Goal: Transaction & Acquisition: Purchase product/service

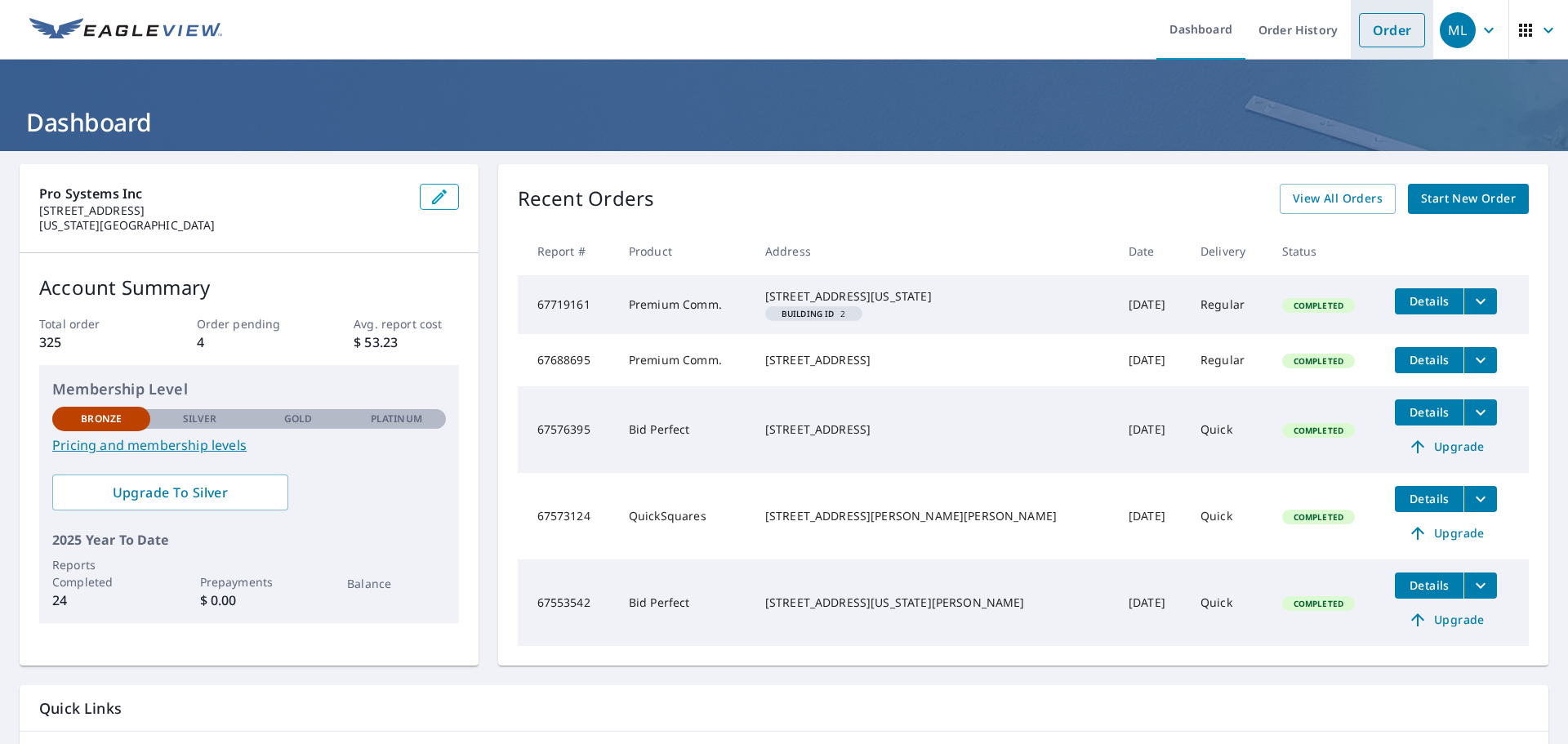
click at [1367, 29] on link "Order" at bounding box center [1391, 30] width 66 height 34
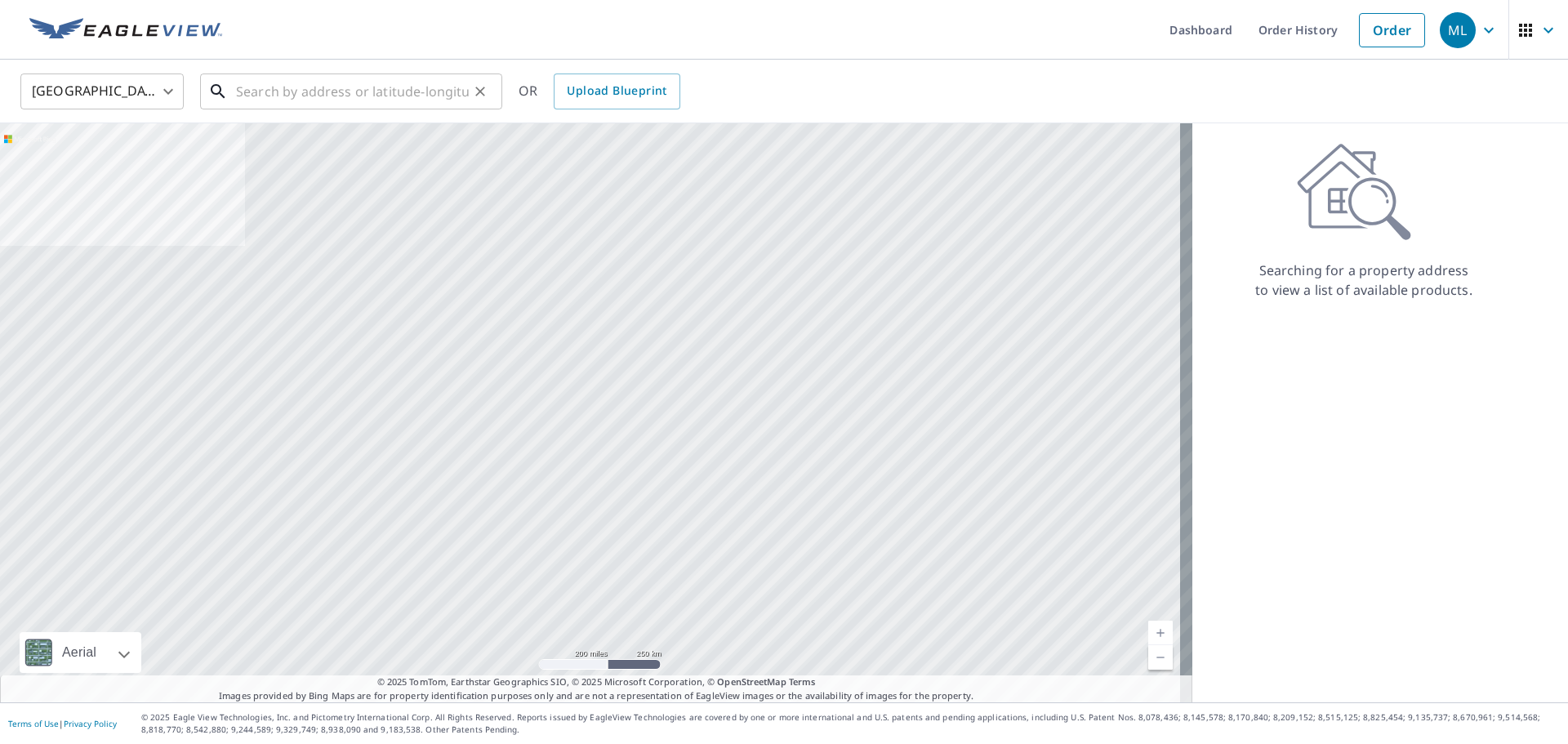
click at [264, 101] on input "text" at bounding box center [352, 91] width 233 height 46
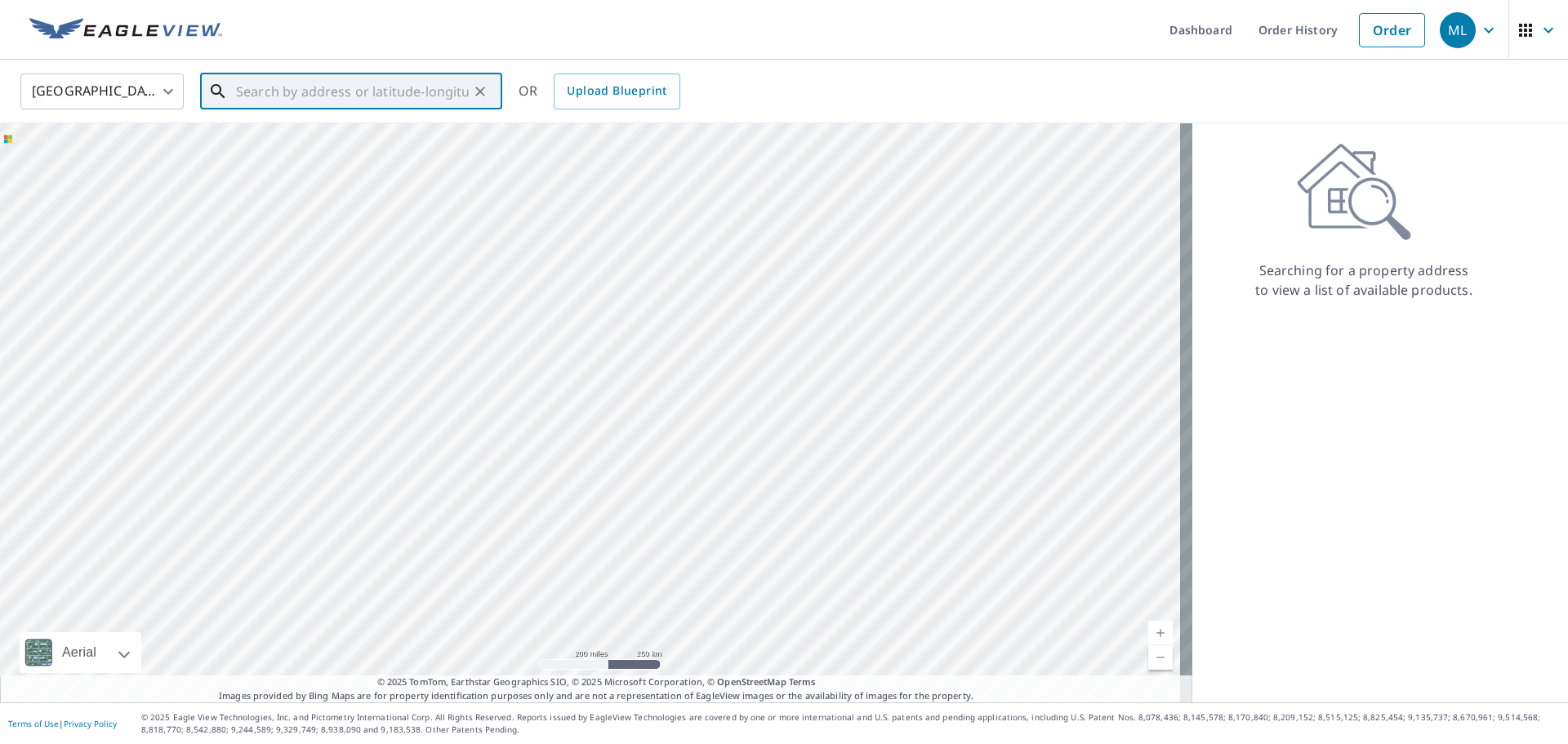
paste input "[STREET_ADDRESS]"
click at [310, 141] on span "1959 [GEOGRAPHIC_DATA]" at bounding box center [361, 139] width 256 height 20
type input "[STREET_ADDRESS]"
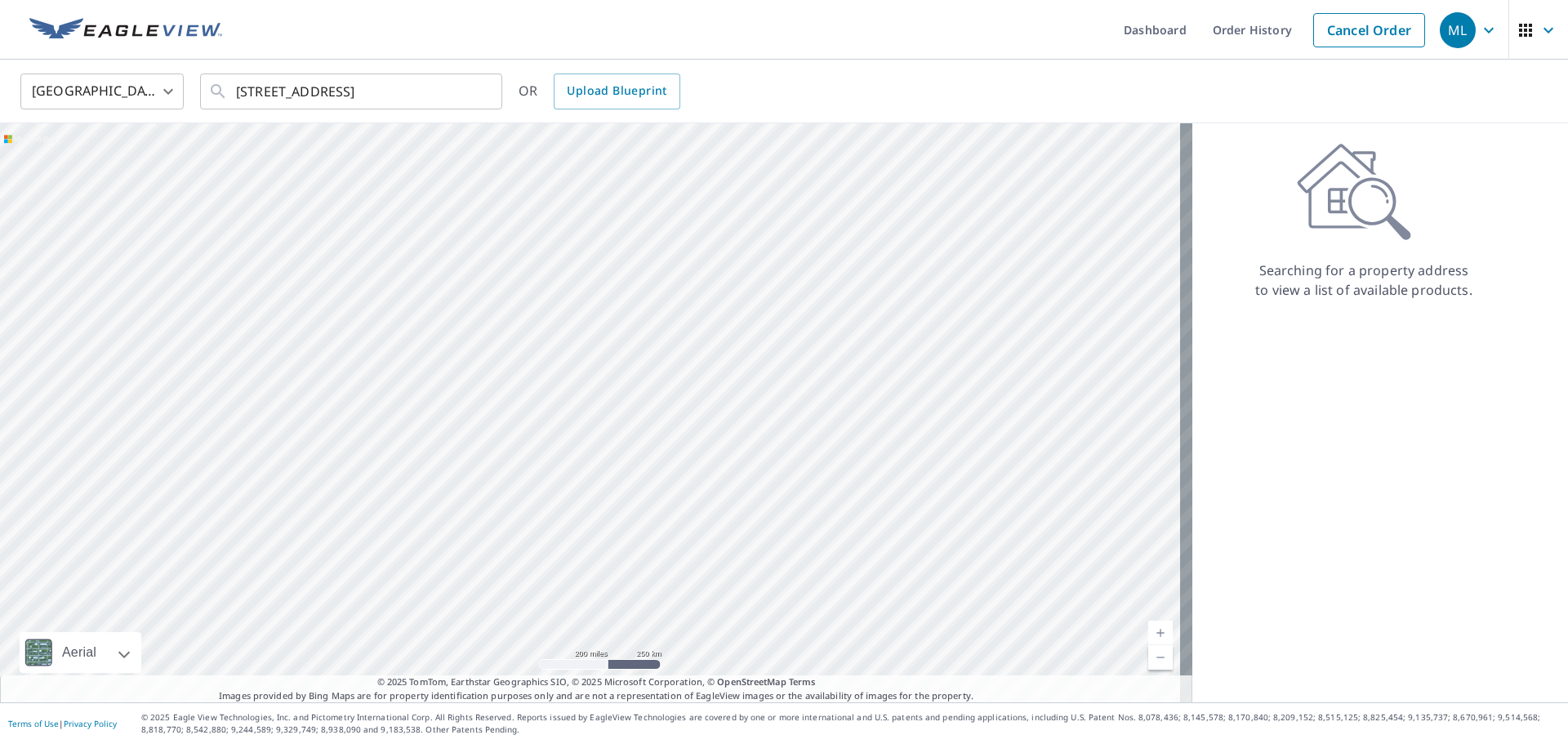
scroll to position [0, 0]
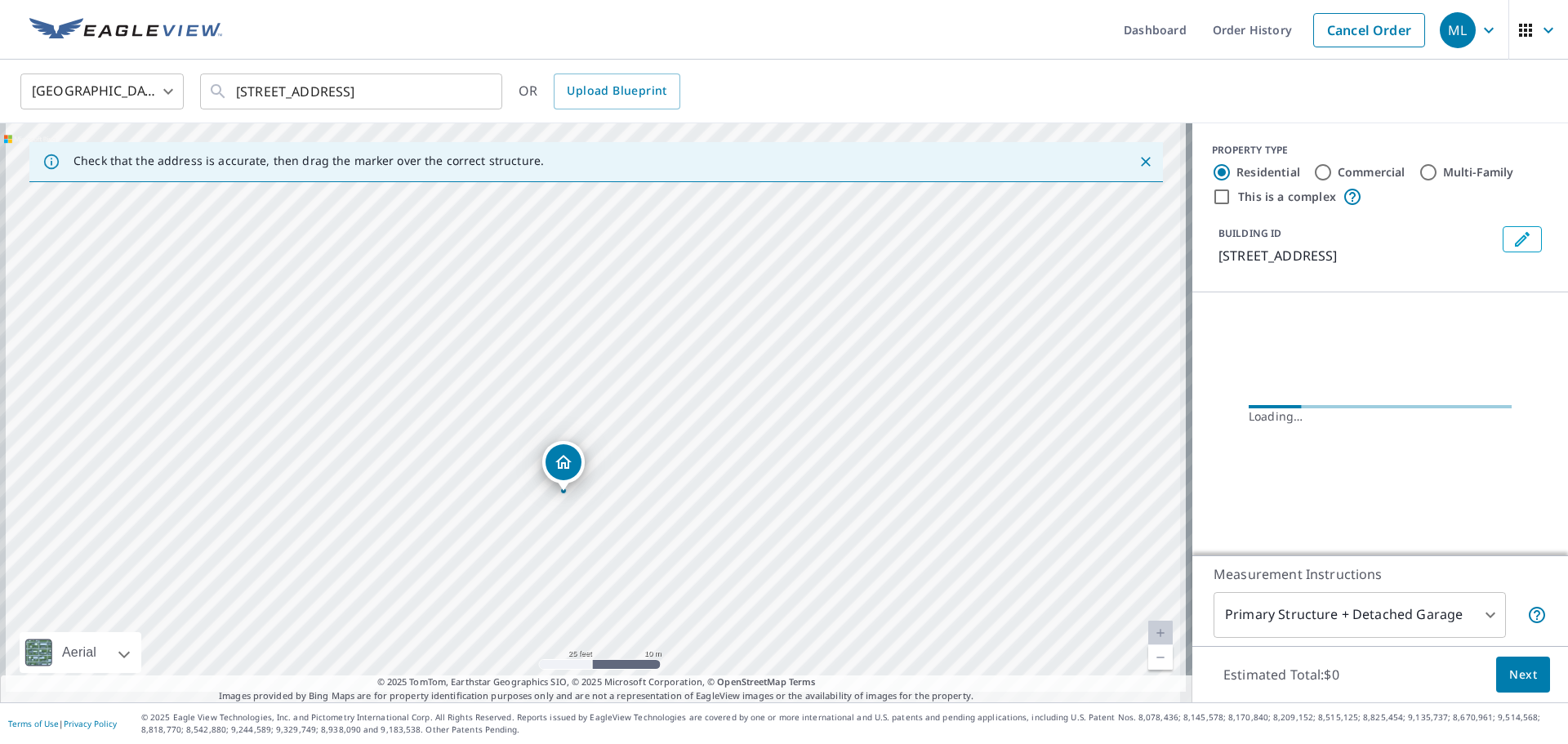
drag, startPoint x: 594, startPoint y: 386, endPoint x: 789, endPoint y: 264, distance: 230.0
click at [789, 264] on div "[STREET_ADDRESS]" at bounding box center [596, 412] width 1192 height 579
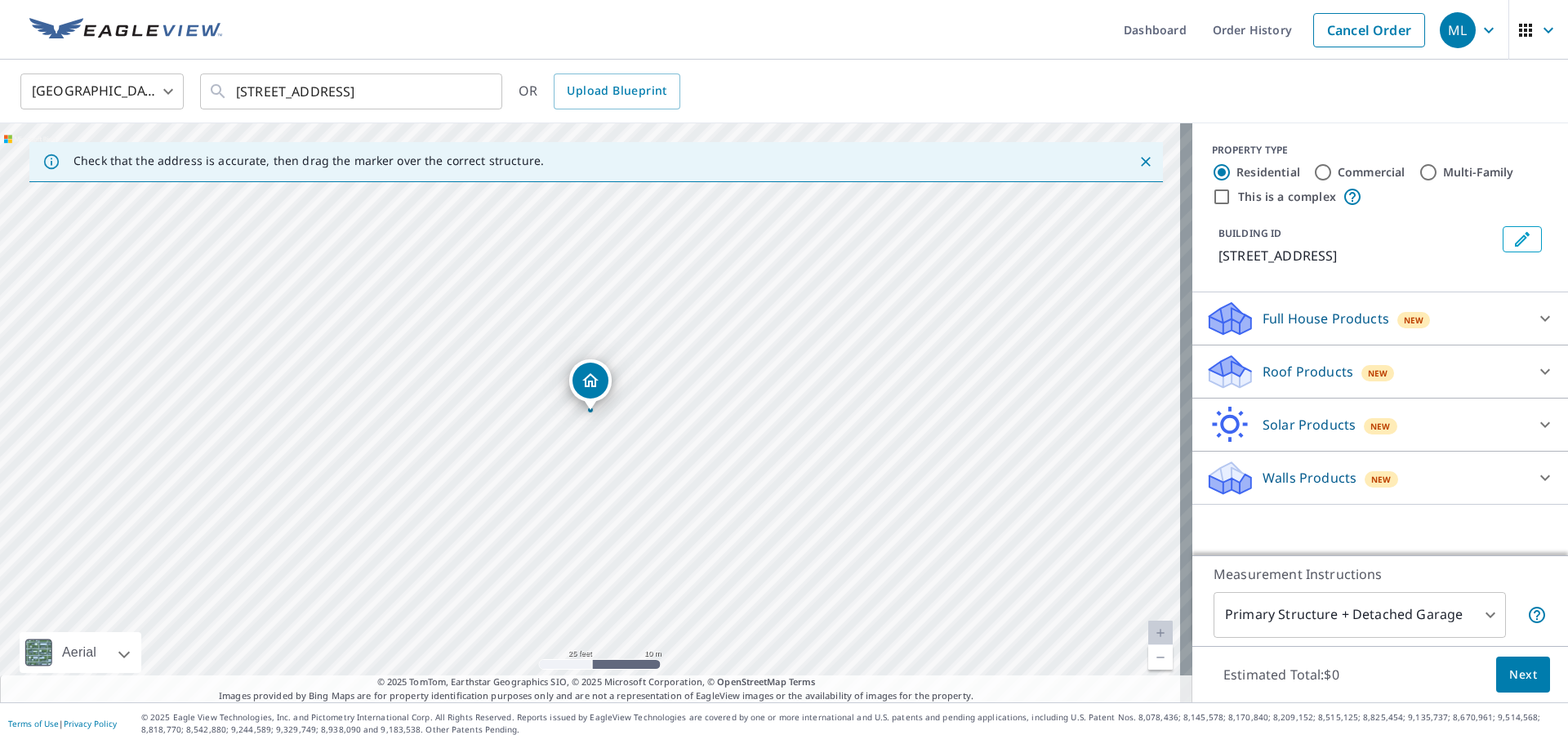
click at [1305, 367] on p "Roof Products" at bounding box center [1307, 372] width 91 height 20
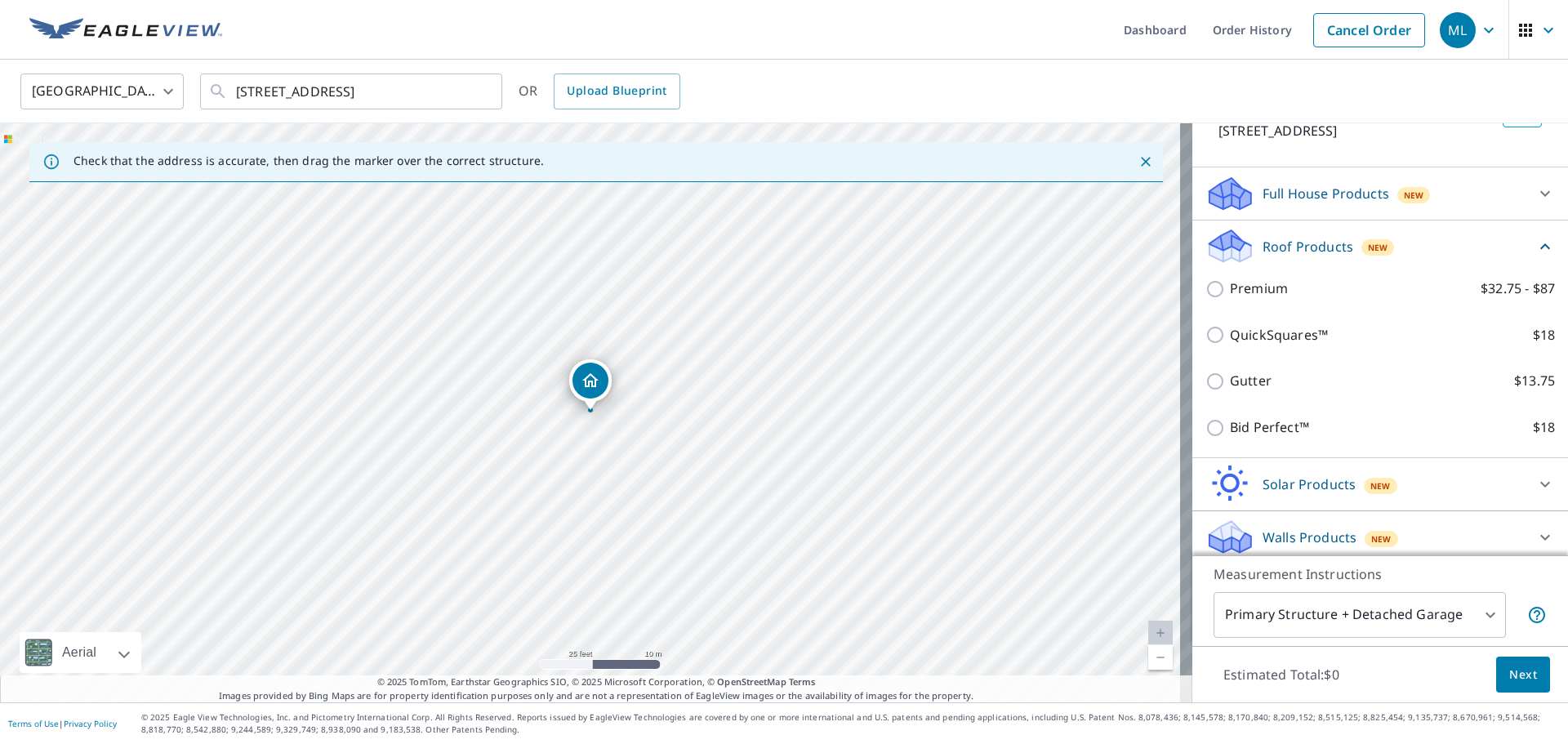
scroll to position [134, 0]
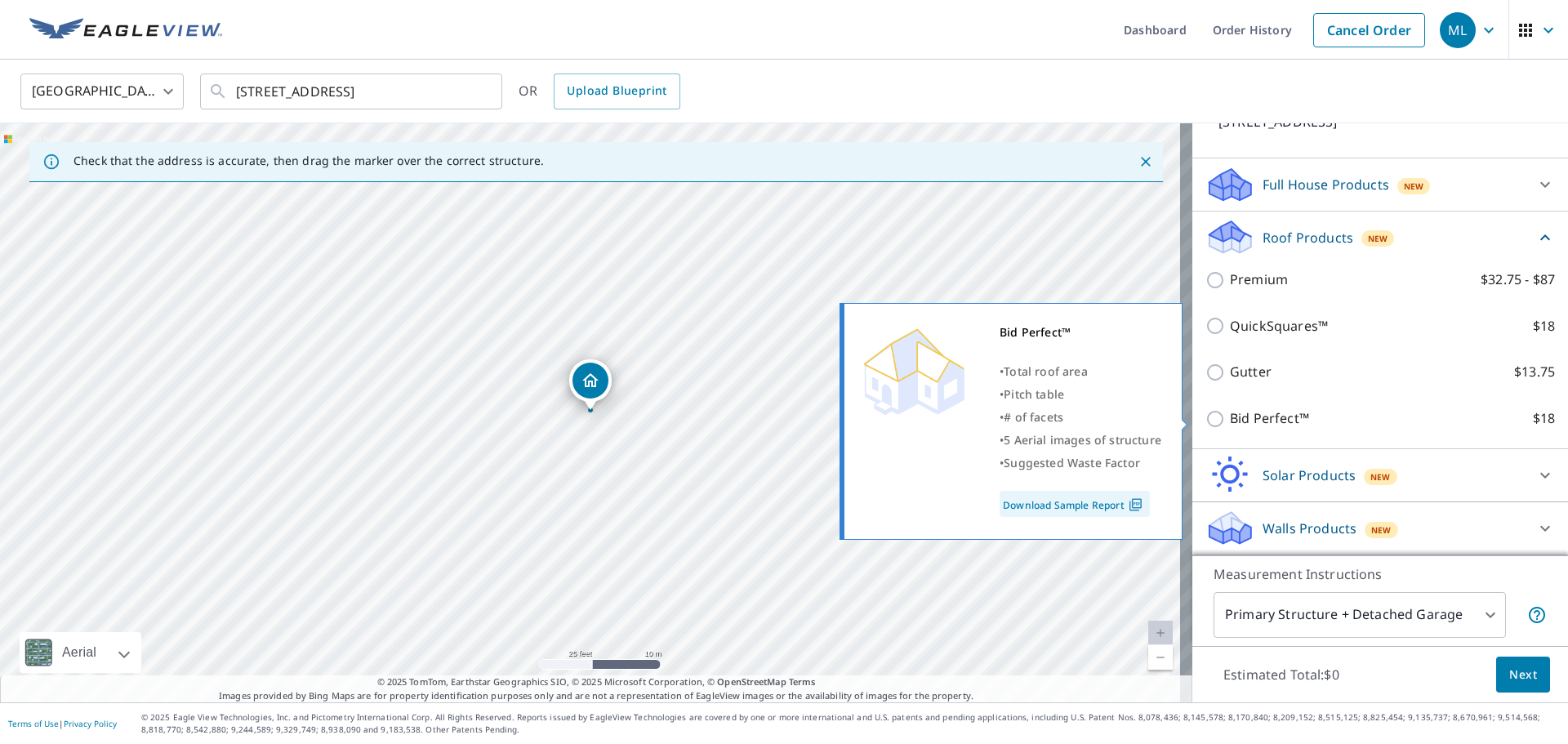
click at [1206, 422] on input "Bid Perfect™ $18" at bounding box center [1217, 419] width 24 height 20
checkbox input "true"
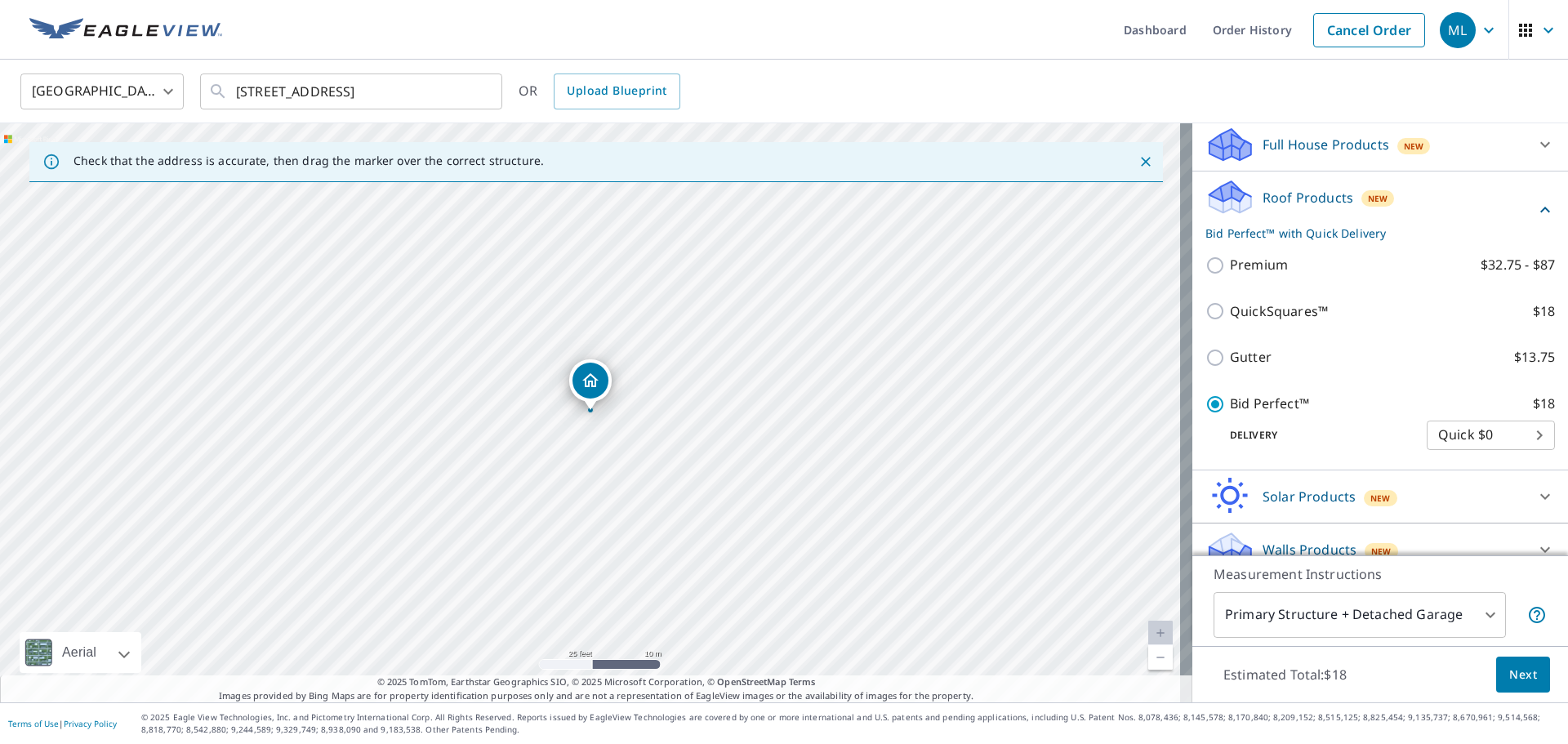
scroll to position [195, 0]
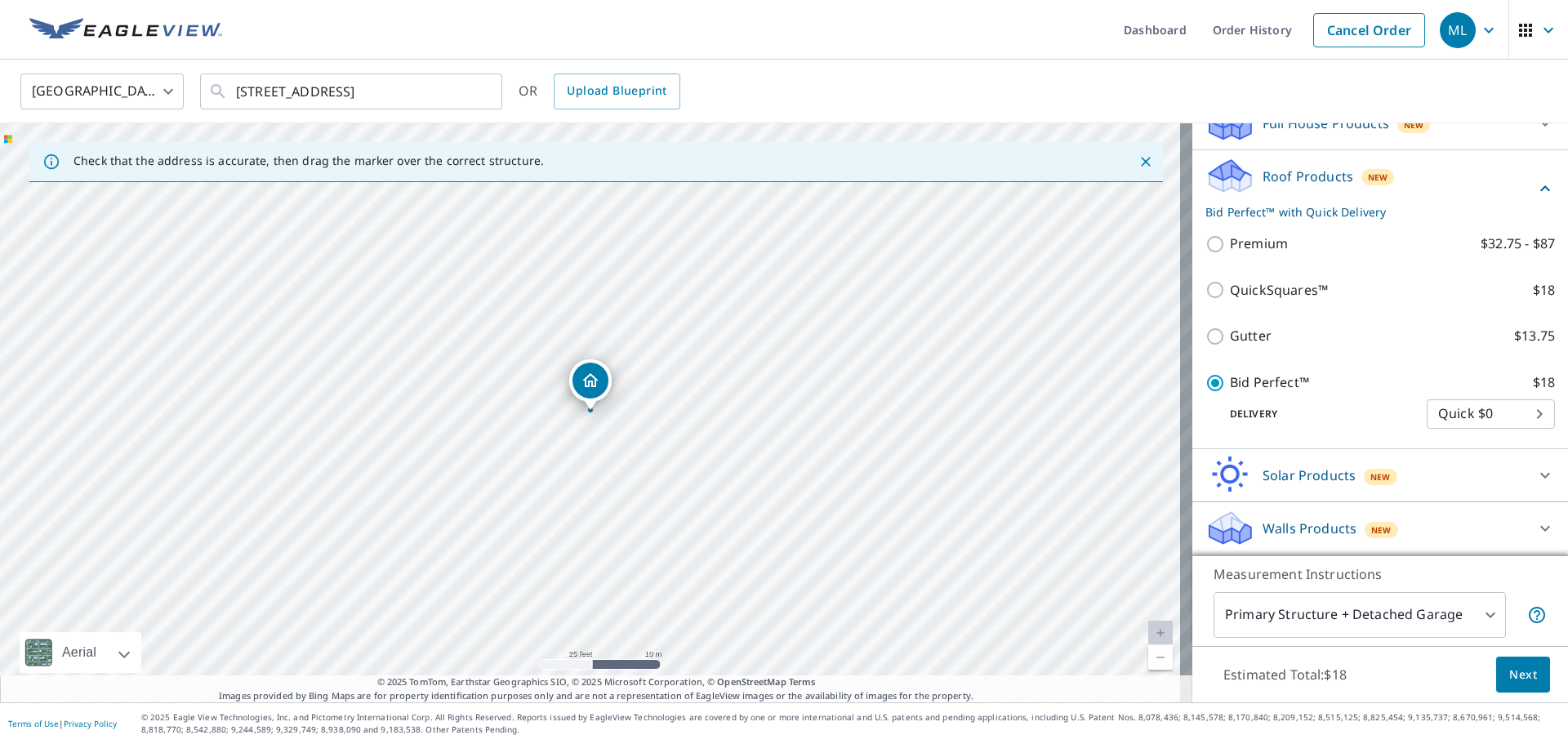
click at [1512, 692] on button "Next" at bounding box center [1523, 676] width 54 height 37
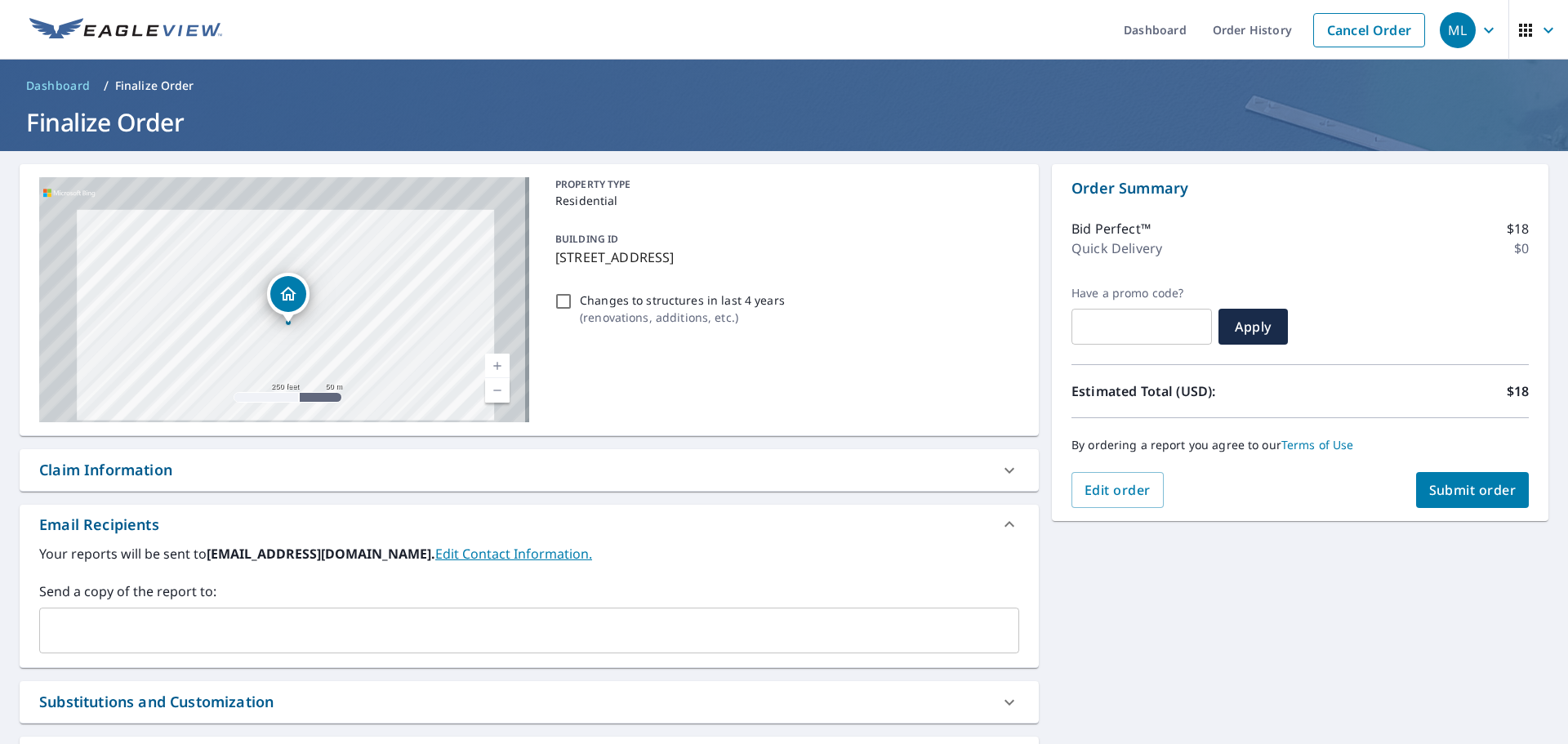
scroll to position [141, 0]
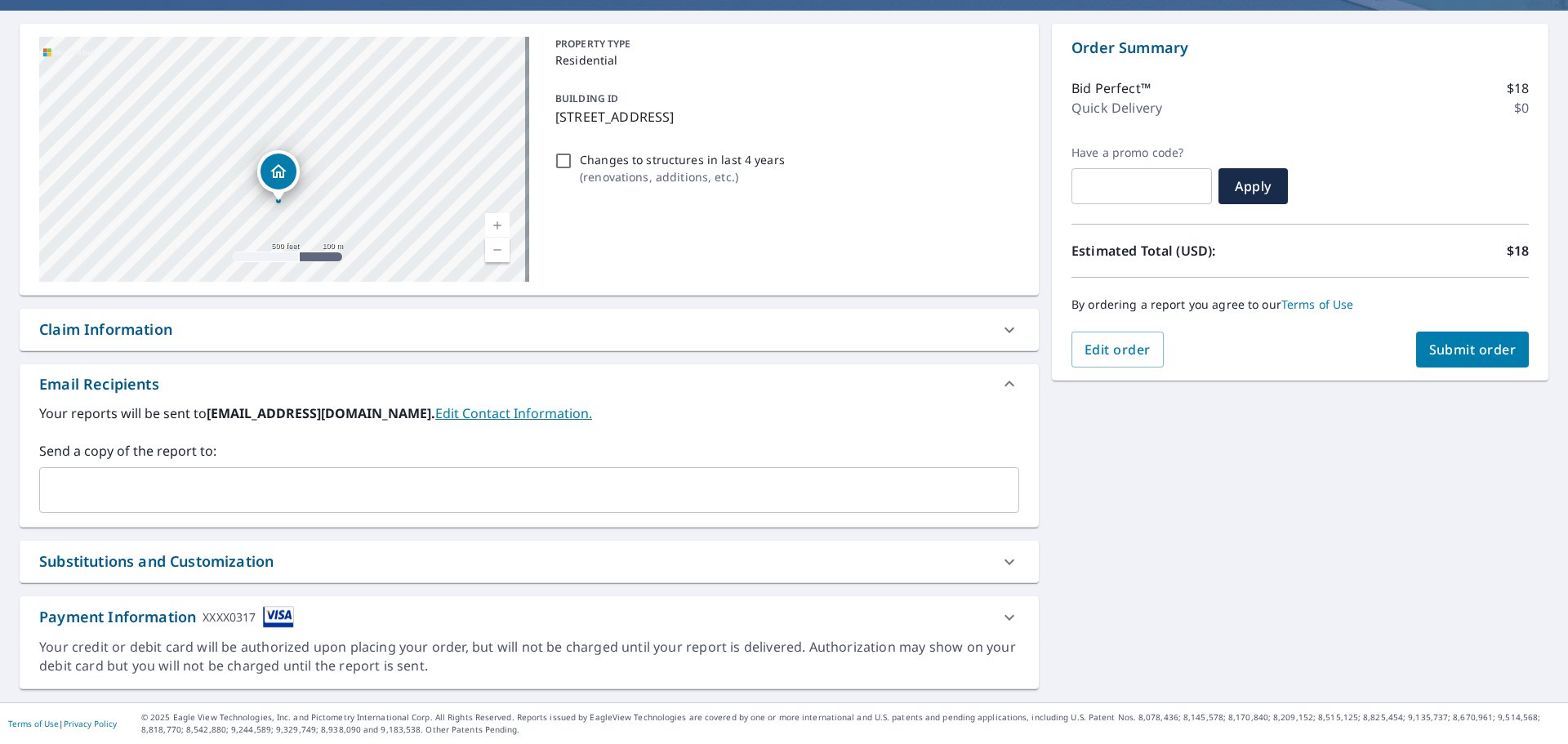
drag, startPoint x: 354, startPoint y: 226, endPoint x: 377, endPoint y: 138, distance: 91.0
click at [377, 138] on div "[STREET_ADDRESS]" at bounding box center [284, 159] width 490 height 245
drag, startPoint x: 322, startPoint y: 190, endPoint x: 354, endPoint y: 147, distance: 53.6
click at [354, 147] on div "[STREET_ADDRESS]" at bounding box center [284, 159] width 490 height 245
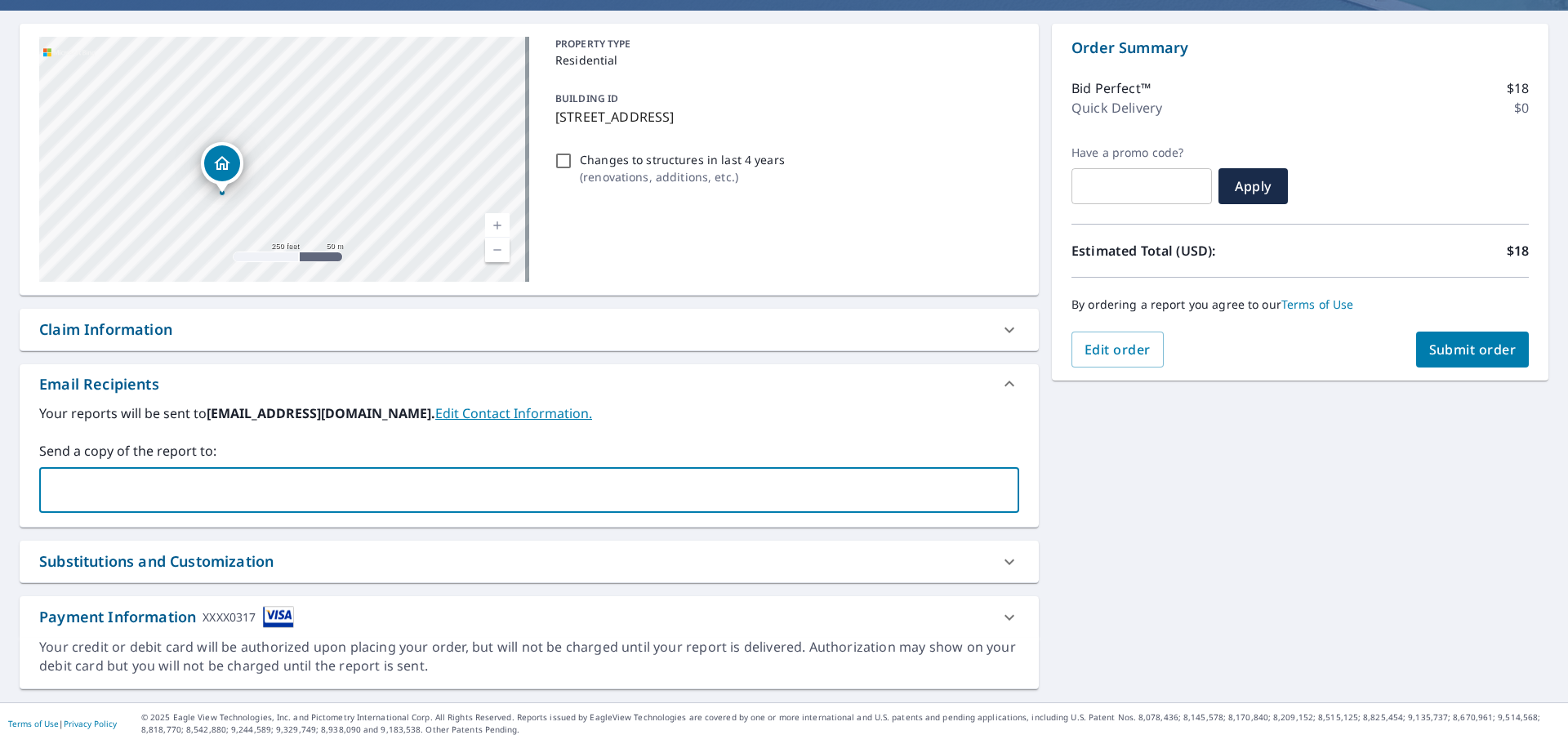
click at [248, 491] on input "text" at bounding box center [517, 490] width 941 height 31
type input "[EMAIL_ADDRESS][DOMAIN_NAME]"
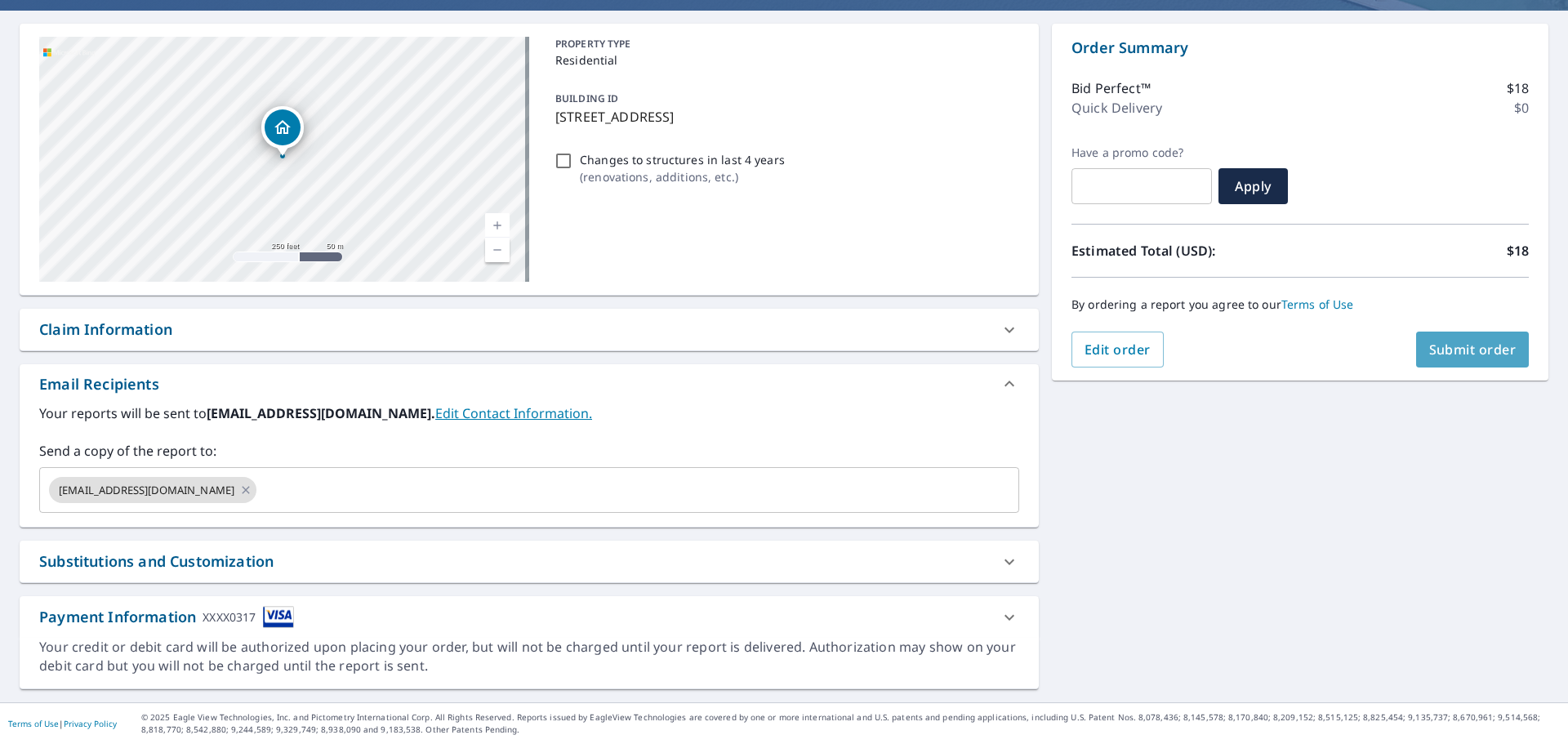
click at [1453, 353] on span "Submit order" at bounding box center [1472, 350] width 87 height 18
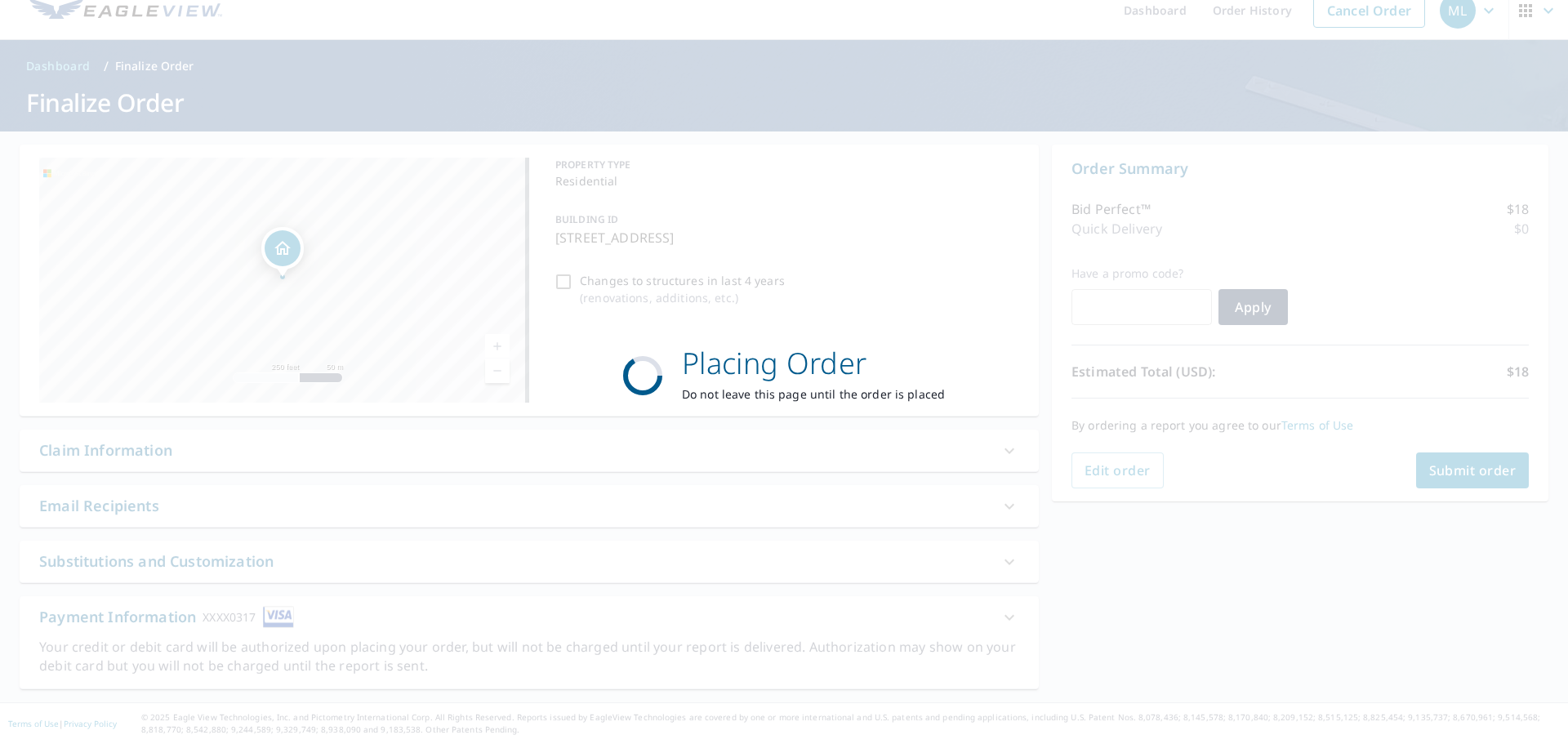
scroll to position [20, 0]
